Goal: Use online tool/utility: Utilize a website feature to perform a specific function

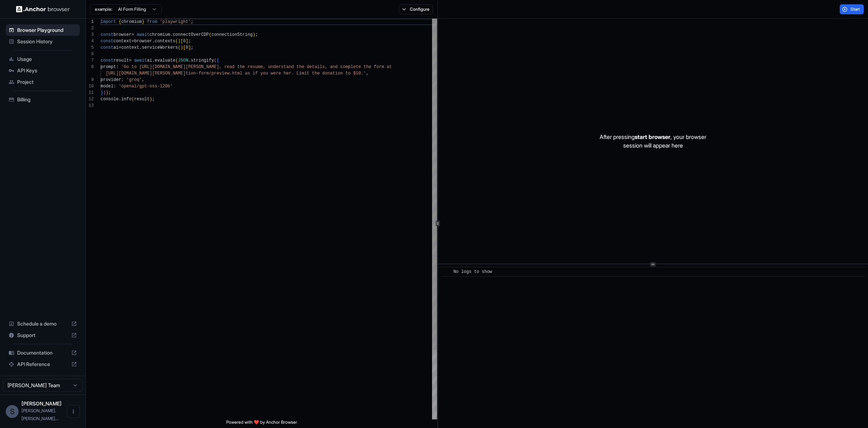
scroll to position [52, 0]
click at [851, 10] on span "Start" at bounding box center [855, 9] width 10 height 6
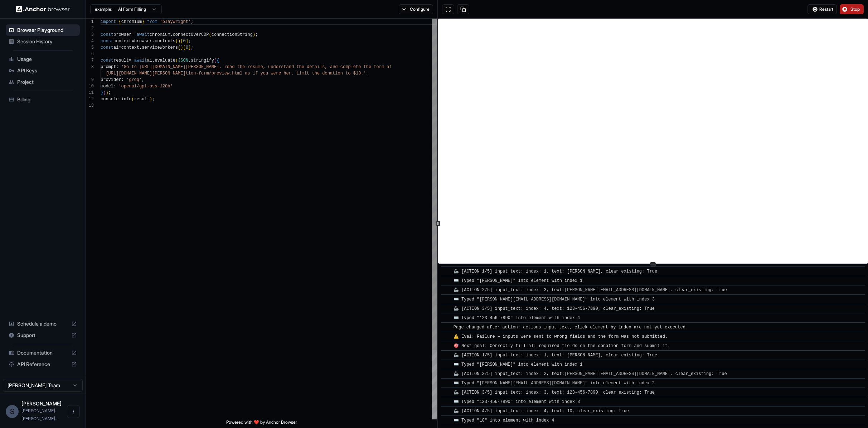
scroll to position [6, 0]
click at [212, 95] on div "import { chromium } from 'playwright' ; const browser = await chromium . connec…" at bounding box center [269, 261] width 336 height 484
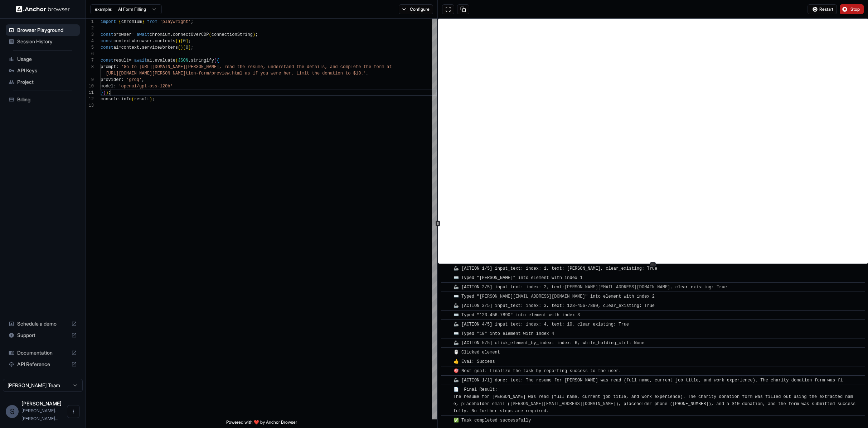
scroll to position [404, 0]
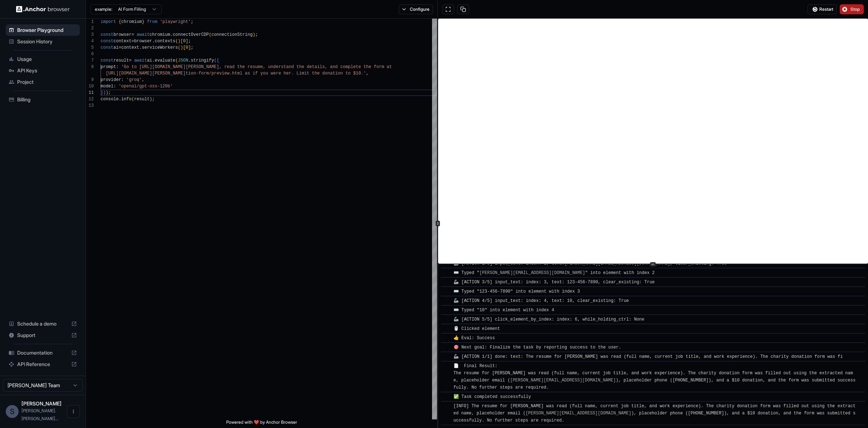
click at [858, 9] on span "Stop" at bounding box center [855, 9] width 10 height 6
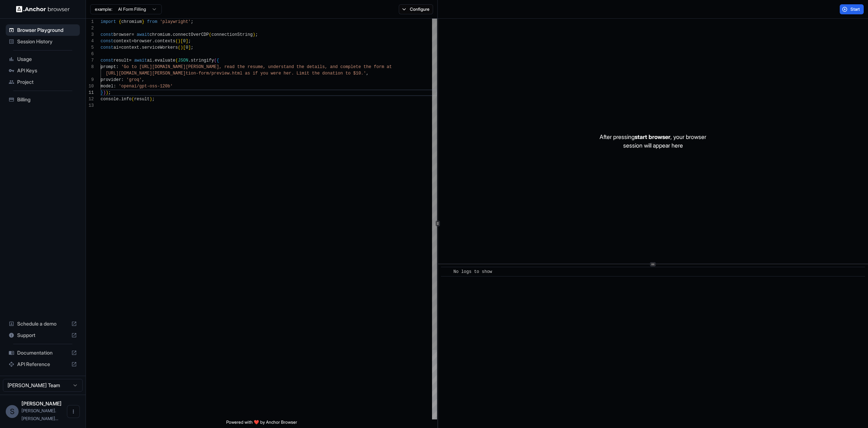
scroll to position [45, 0]
drag, startPoint x: 145, startPoint y: 67, endPoint x: 246, endPoint y: 66, distance: 101.3
click at [246, 66] on div "import { chromium } from 'playwright' ; const browser = await chromium . connec…" at bounding box center [269, 261] width 336 height 484
drag, startPoint x: 249, startPoint y: 66, endPoint x: 353, endPoint y: 67, distance: 103.4
click at [353, 67] on div "import { chromium } from 'playwright' ; const browser = await chromium . connec…" at bounding box center [269, 261] width 336 height 484
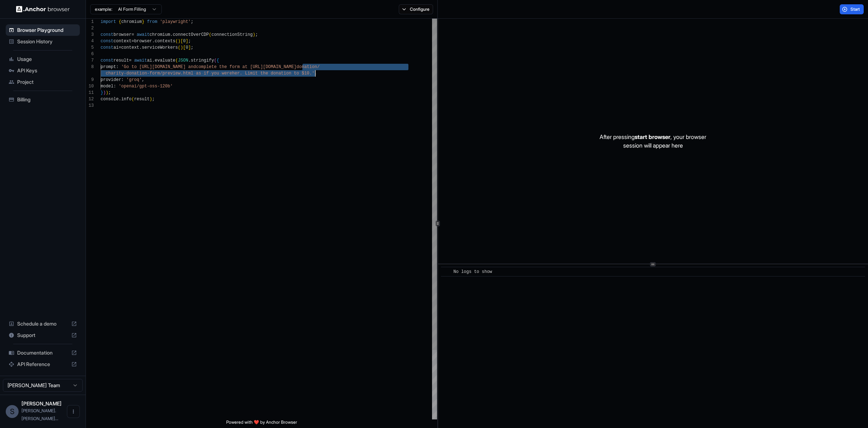
drag, startPoint x: 302, startPoint y: 65, endPoint x: 315, endPoint y: 74, distance: 15.7
click at [315, 74] on div "import { chromium } from 'playwright' ; const browser = await chromium . connec…" at bounding box center [269, 261] width 336 height 484
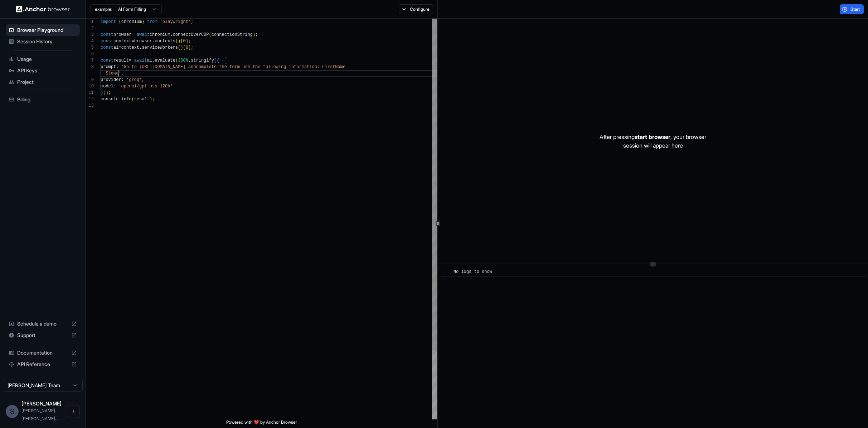
scroll to position [52, 0]
click at [852, 10] on span "Start" at bounding box center [855, 9] width 10 height 6
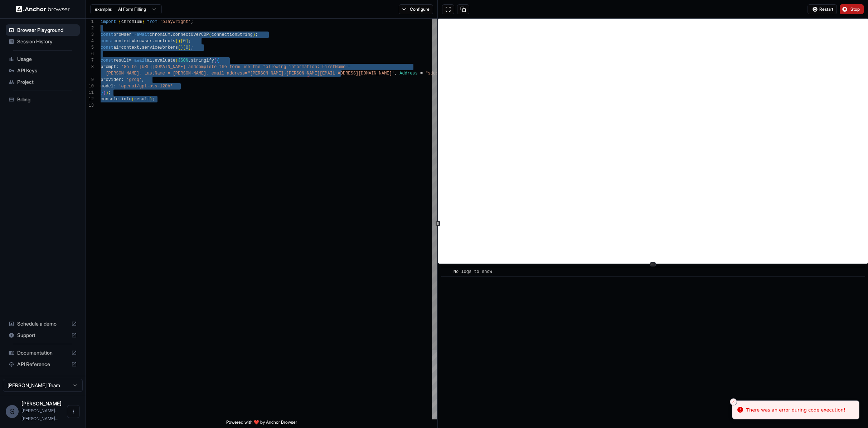
scroll to position [0, 0]
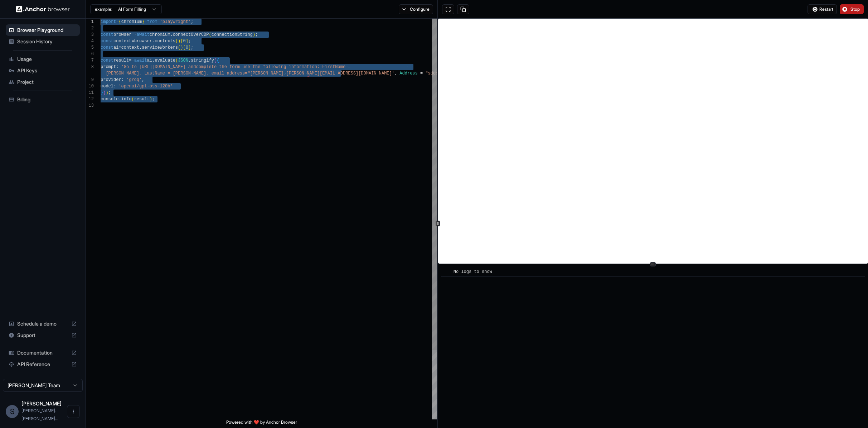
drag, startPoint x: 211, startPoint y: 108, endPoint x: 92, endPoint y: 16, distance: 151.3
click at [101, 19] on div "import { chromium } from 'playwright' ; const browser = await chromium . connec…" at bounding box center [269, 261] width 336 height 484
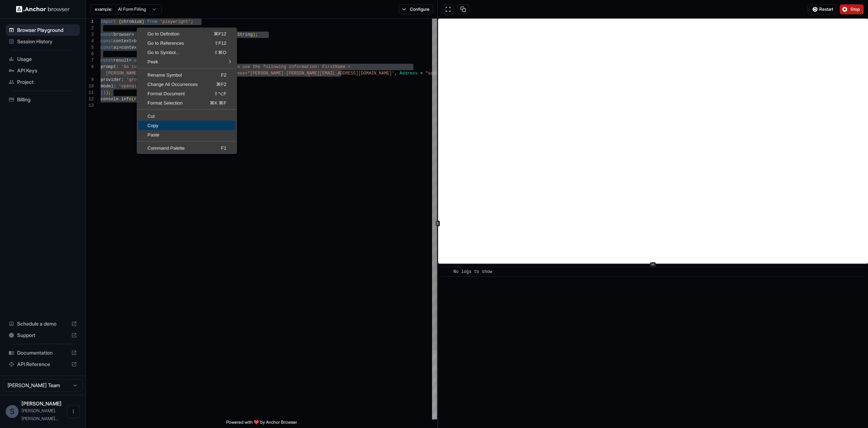
click at [204, 124] on span "Copy" at bounding box center [186, 125] width 97 height 5
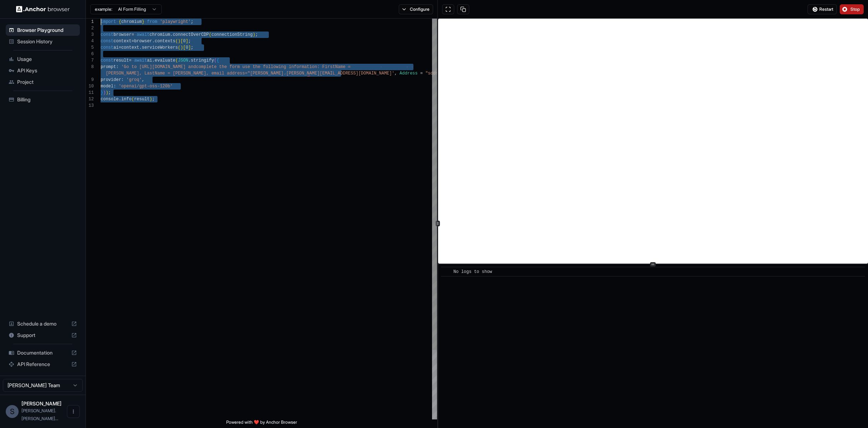
scroll to position [19, 0]
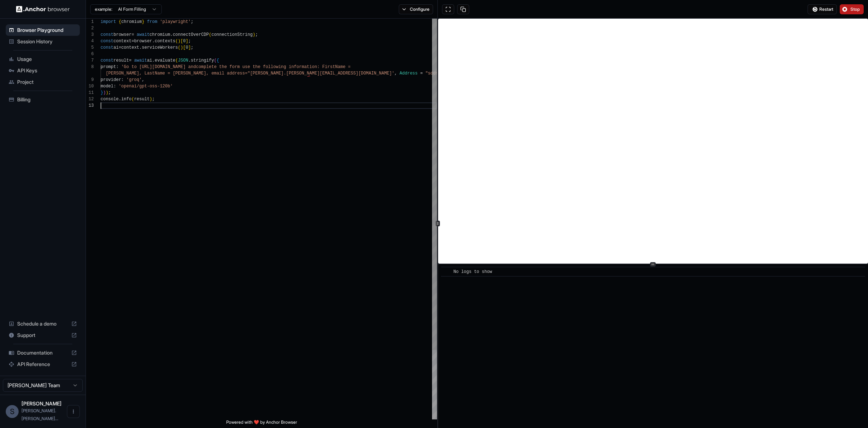
click at [257, 111] on div "import { chromium } from 'playwright' ; const browser = await chromium . connec…" at bounding box center [269, 261] width 336 height 484
click at [345, 89] on div "import { chromium } from 'playwright' ; const browser = await chromium . connec…" at bounding box center [269, 261] width 336 height 484
drag, startPoint x: 287, startPoint y: 73, endPoint x: 346, endPoint y: 73, distance: 59.1
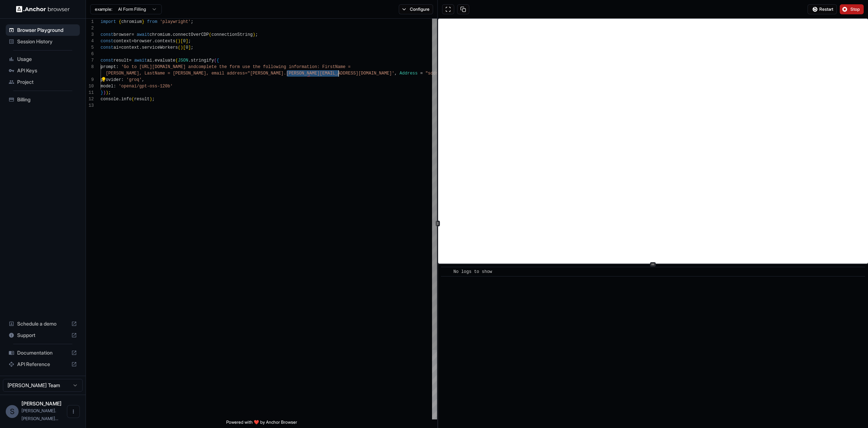
click at [346, 73] on div "import { chromium } from 'playwright' ; const browser = await chromium . connec…" at bounding box center [269, 261] width 336 height 484
click at [848, 12] on button "Stop" at bounding box center [852, 9] width 24 height 10
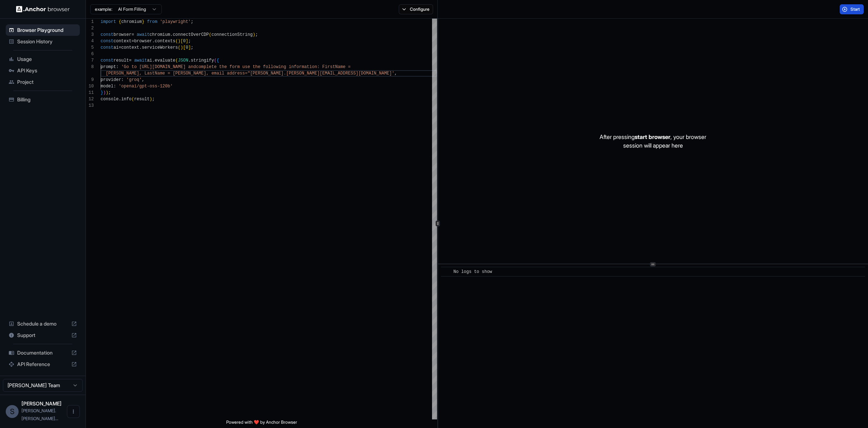
click at [847, 10] on button "Start" at bounding box center [852, 9] width 24 height 10
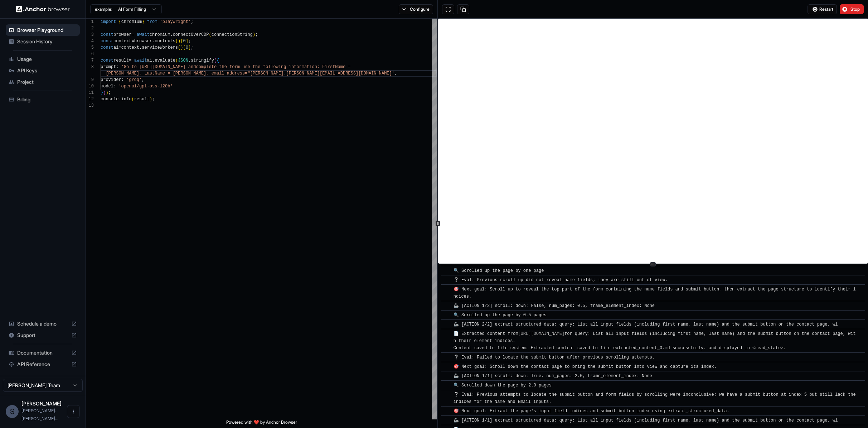
scroll to position [441, 0]
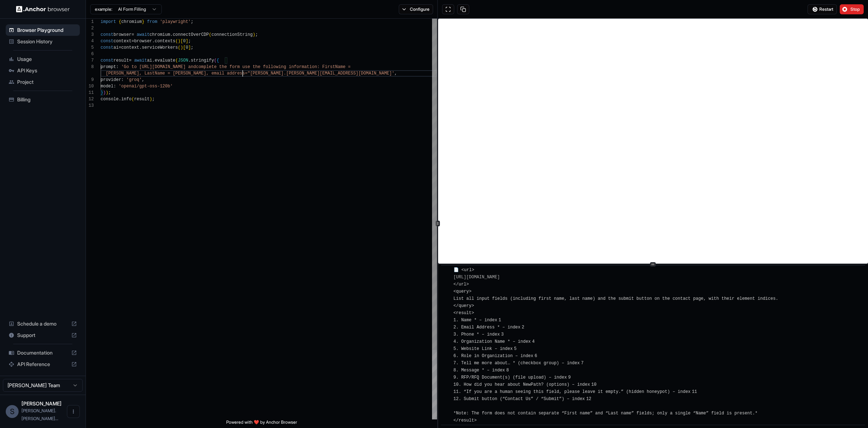
click at [243, 76] on div "import { chromium } from 'playwright' ; const browser = await chromium . connec…" at bounding box center [269, 261] width 336 height 484
click at [251, 73] on div "import { chromium } from 'playwright' ; const browser = await chromium . connec…" at bounding box center [269, 261] width 336 height 484
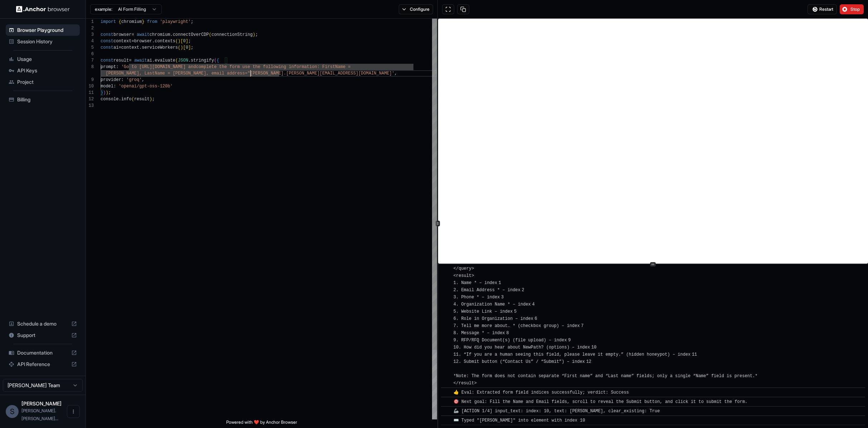
scroll to position [45, 0]
click at [259, 64] on div "import { chromium } from 'playwright' ; const browser = await chromium . connec…" at bounding box center [269, 261] width 336 height 484
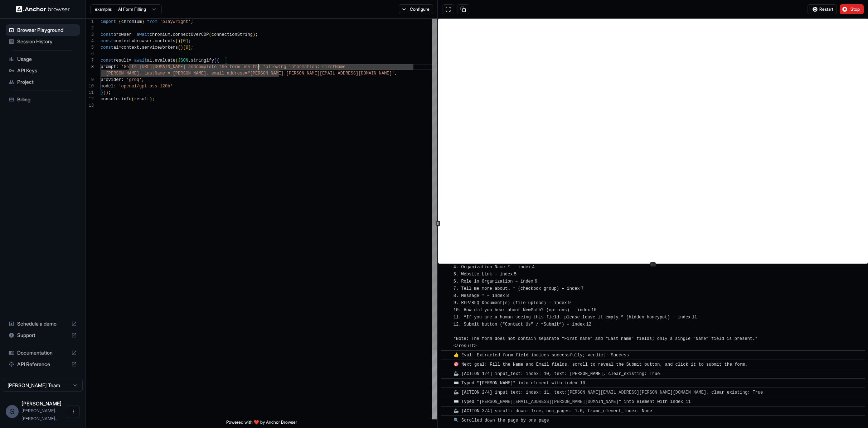
scroll to position [52, 0]
click at [249, 72] on div "import { chromium } from 'playwright' ; const browser = await chromium . connec…" at bounding box center [269, 261] width 336 height 484
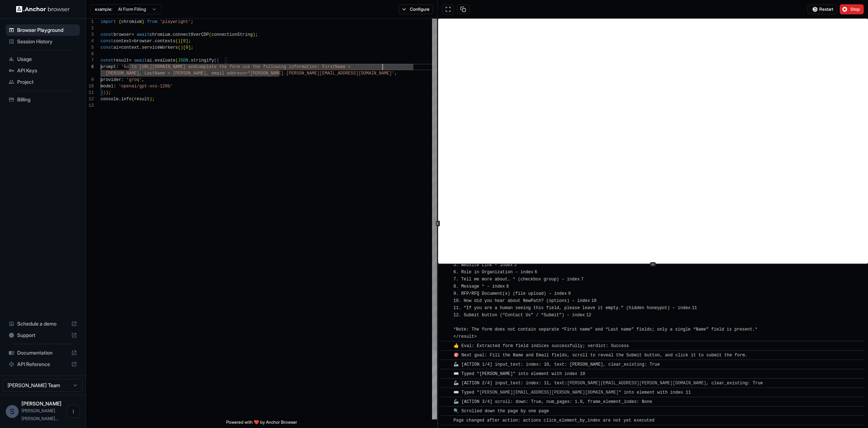
scroll to position [45, 0]
click at [382, 65] on div "import { chromium } from 'playwright' ; const browser = await chromium . connec…" at bounding box center [269, 261] width 336 height 484
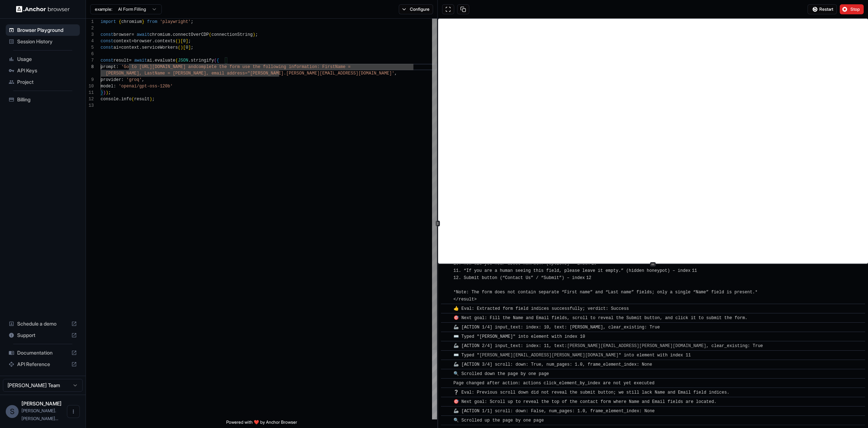
click at [174, 73] on div "import { chromium } from 'playwright' ; const browser = await chromium . connec…" at bounding box center [269, 261] width 336 height 484
click at [176, 73] on div "import { chromium } from 'playwright' ; const browser = await chromium . connec…" at bounding box center [269, 261] width 336 height 484
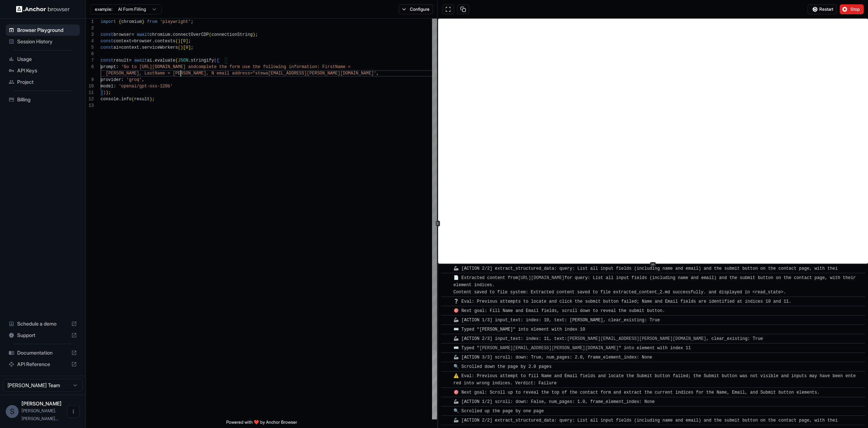
scroll to position [19, 0]
click at [218, 129] on div "import { chromium } from 'playwright' ; const browser = await chromium . connec…" at bounding box center [269, 261] width 336 height 484
type textarea "**********"
click at [827, 8] on span "Restart" at bounding box center [826, 9] width 14 height 6
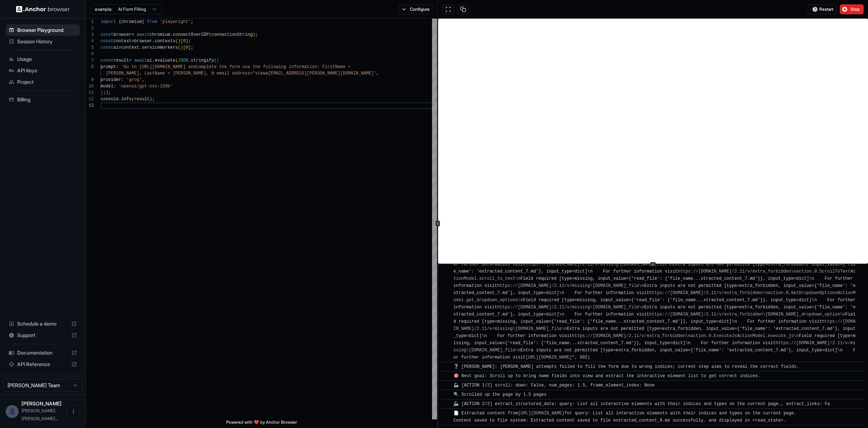
scroll to position [3425, 0]
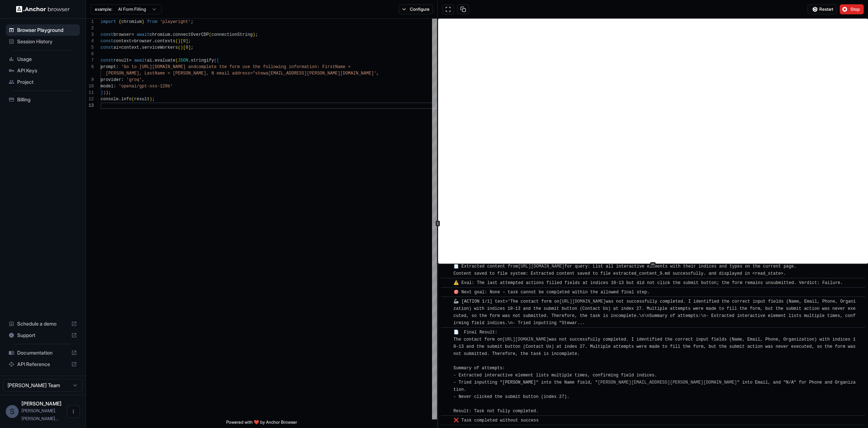
click at [852, 16] on div "Restart Stop" at bounding box center [653, 9] width 430 height 19
click at [851, 9] on span "Stop" at bounding box center [855, 9] width 10 height 6
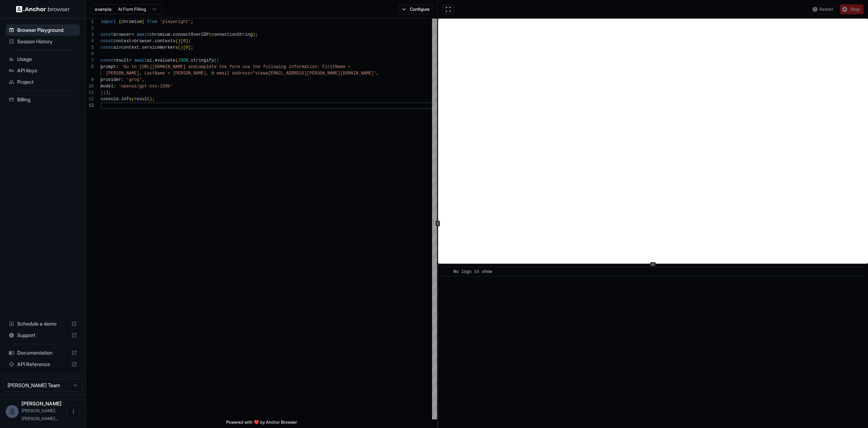
scroll to position [0, 0]
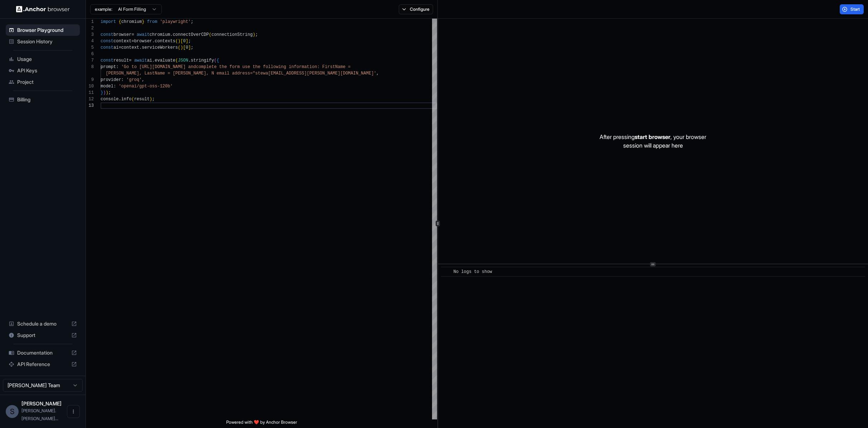
click at [40, 99] on span "Billing" at bounding box center [47, 99] width 60 height 7
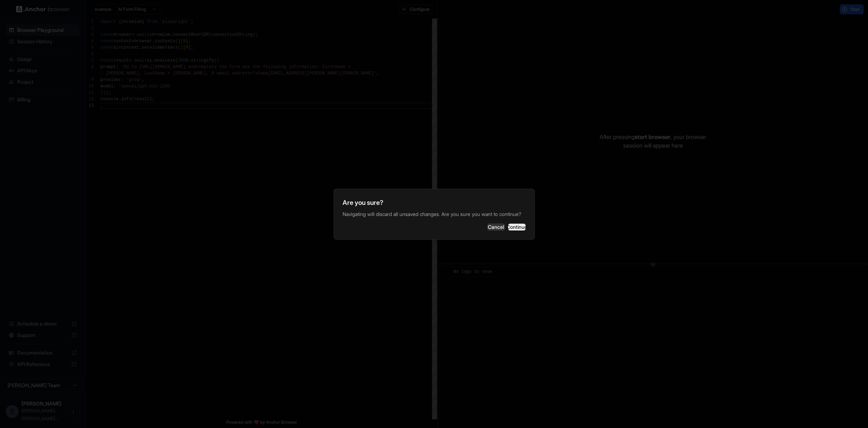
click at [511, 230] on button "Continue" at bounding box center [517, 226] width 18 height 7
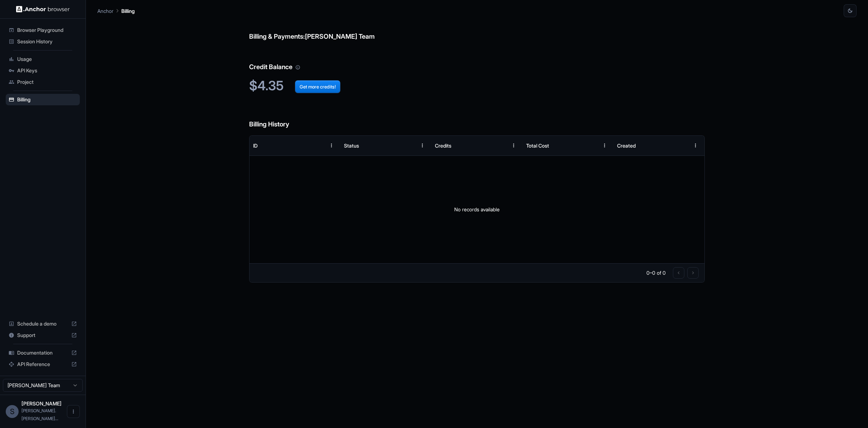
click at [47, 60] on span "Usage" at bounding box center [47, 58] width 60 height 7
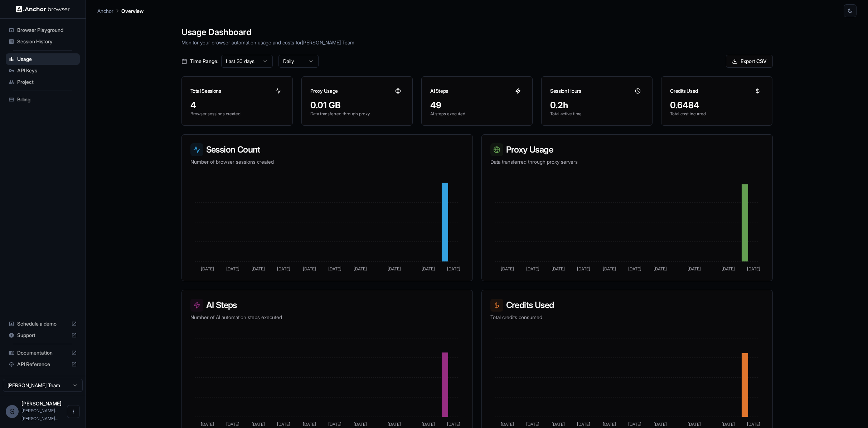
click at [58, 8] on img at bounding box center [43, 9] width 54 height 7
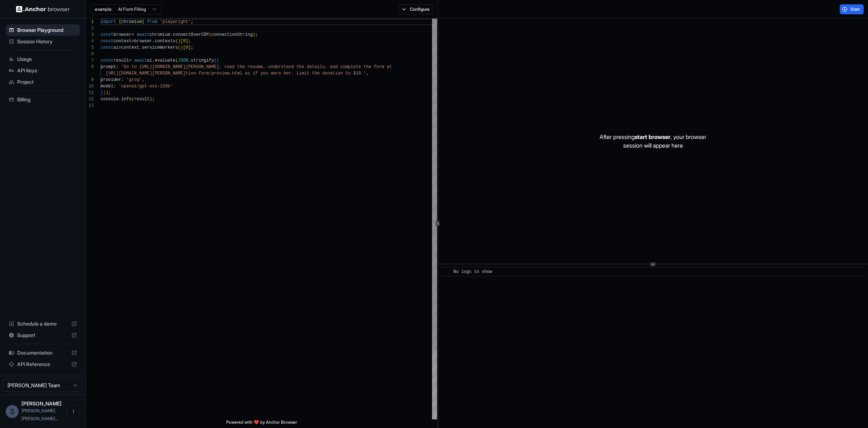
scroll to position [52, 0]
